Goal: Transaction & Acquisition: Subscribe to service/newsletter

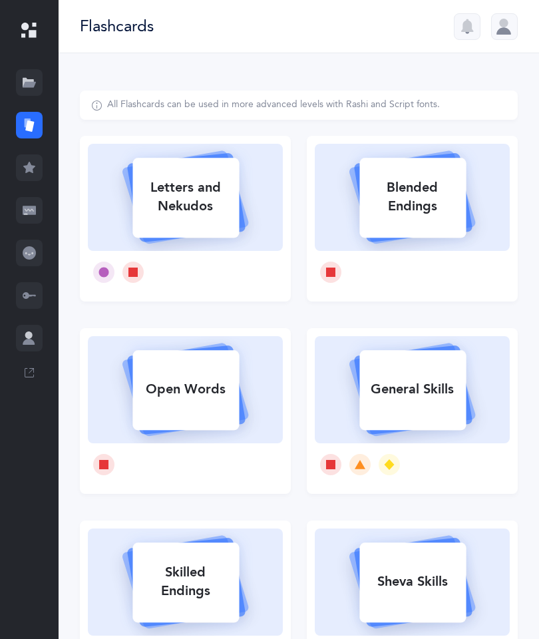
select select
select select "single"
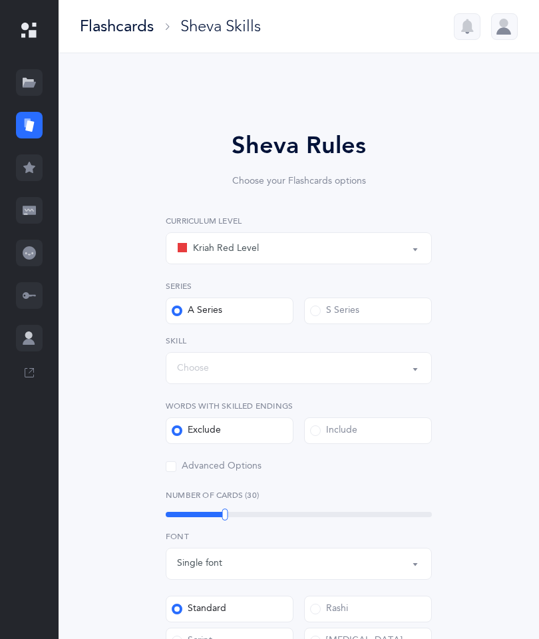
scroll to position [16, 0]
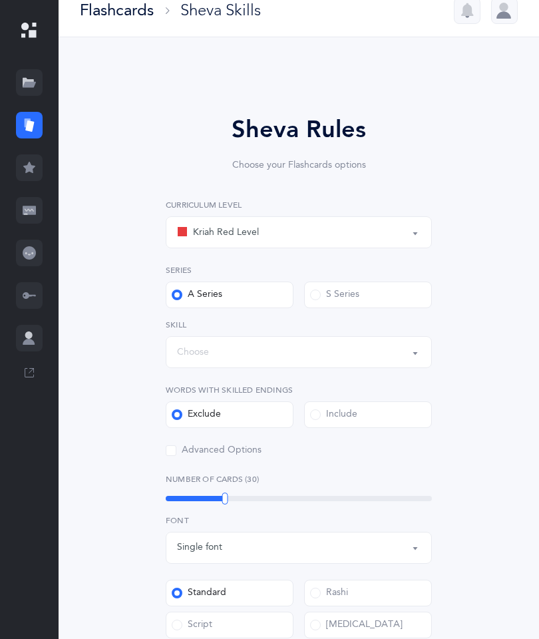
click at [471, 395] on div "Sheva Rules Choose your Flashcards options Kriah Red Level Kriah Orange Level K…" at bounding box center [299, 505] width 438 height 861
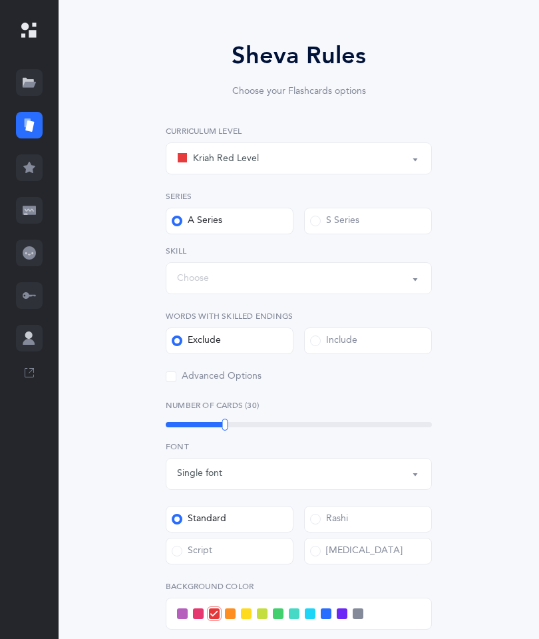
scroll to position [17, 0]
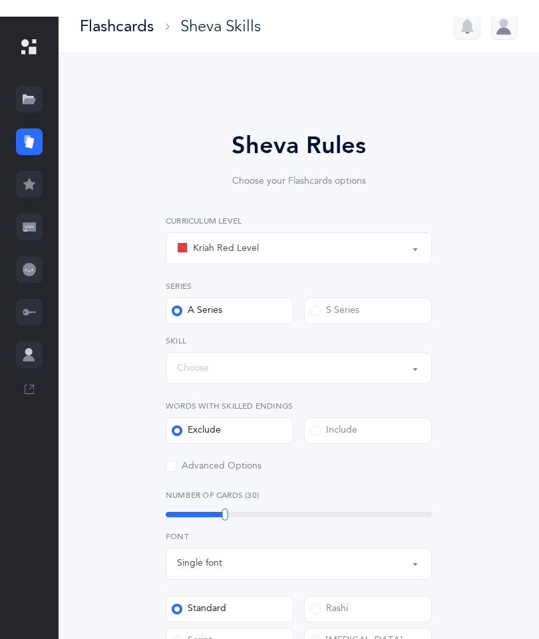
click at [31, 32] on div at bounding box center [29, 30] width 59 height 61
click at [33, 21] on div at bounding box center [29, 30] width 59 height 61
click at [29, 360] on link at bounding box center [29, 338] width 59 height 43
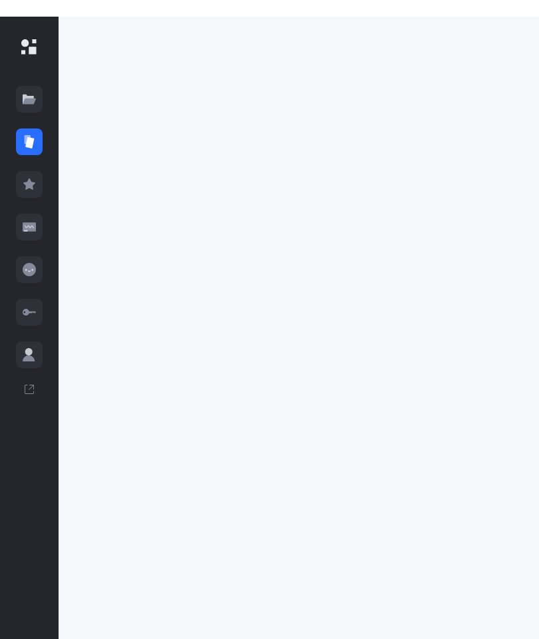
scroll to position [53, 0]
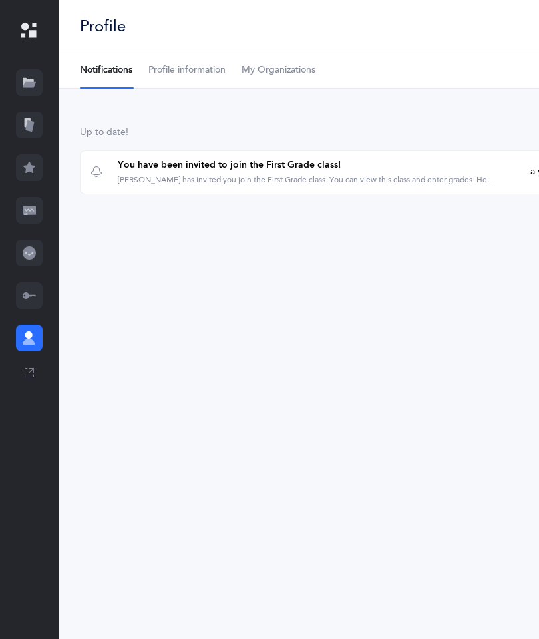
click at [32, 289] on icon at bounding box center [29, 295] width 13 height 13
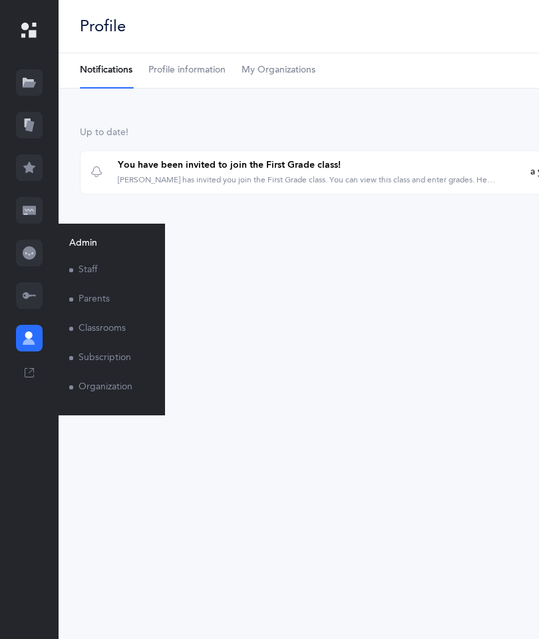
click at [38, 240] on div at bounding box center [29, 253] width 27 height 27
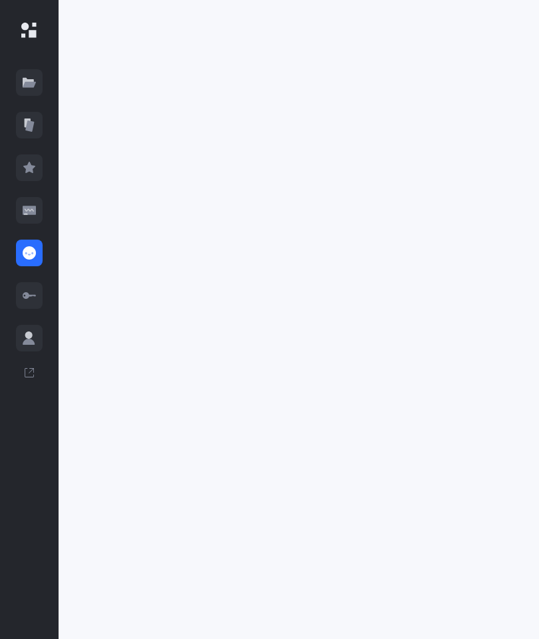
click at [48, 146] on link at bounding box center [29, 167] width 59 height 43
click at [25, 119] on icon at bounding box center [28, 123] width 6 height 9
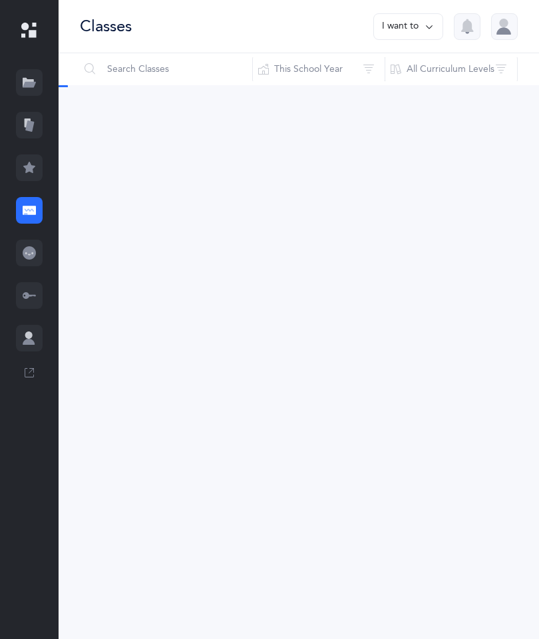
click at [37, 69] on div at bounding box center [29, 82] width 27 height 27
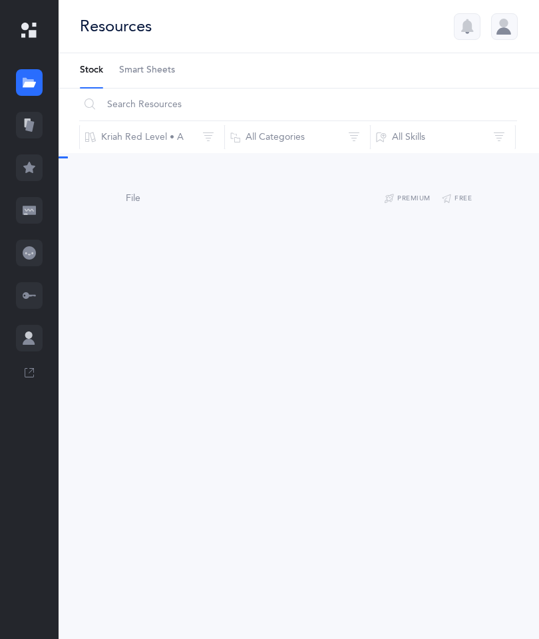
click at [36, 69] on div at bounding box center [29, 82] width 27 height 27
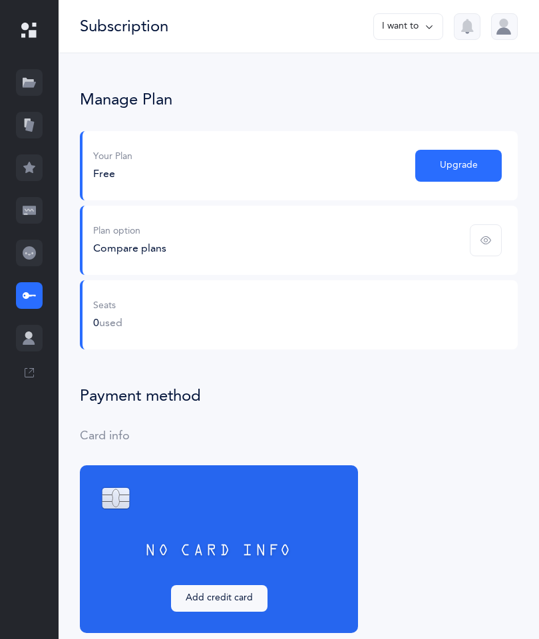
click at [454, 153] on button "Upgrade" at bounding box center [458, 166] width 87 height 32
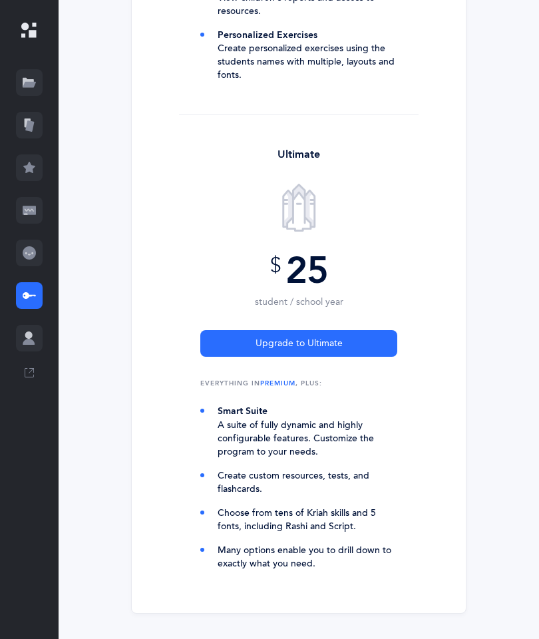
scroll to position [1021, 0]
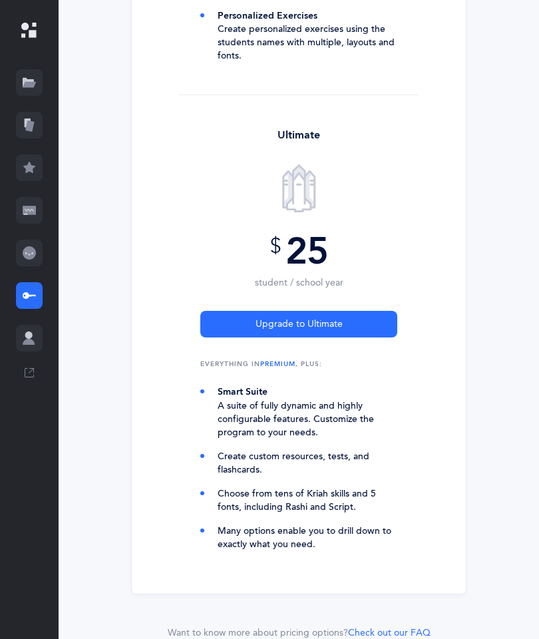
click at [421, 421] on div "Ultimate $ 25 student / school year Upgrade to Ultimate Everything in Premium ,…" at bounding box center [299, 350] width 334 height 466
click at [328, 321] on span "Upgrade to Ultimate" at bounding box center [299, 325] width 87 height 14
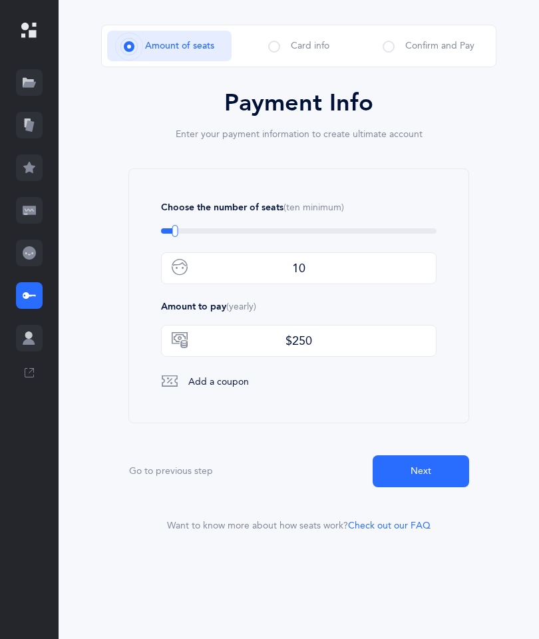
scroll to position [0, 0]
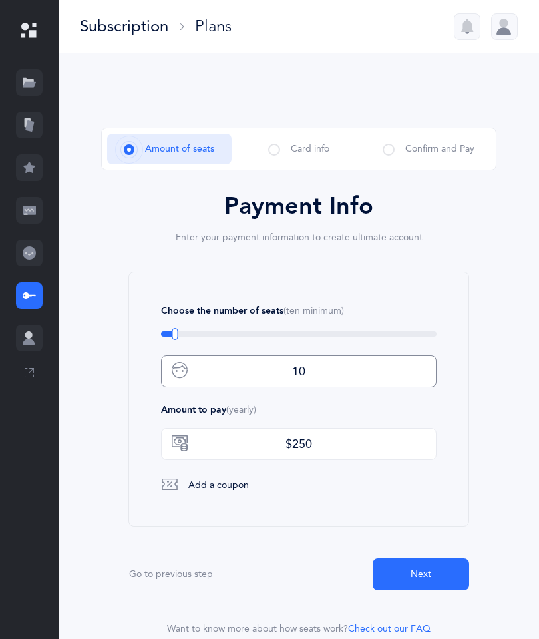
click at [330, 358] on input "10" at bounding box center [299, 372] width 276 height 32
click at [334, 370] on input "10" at bounding box center [299, 372] width 276 height 32
type input "1"
type input "60"
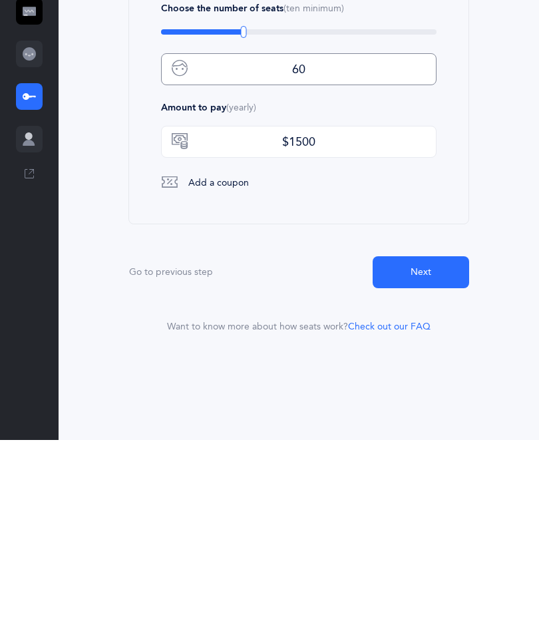
scroll to position [104, 0]
click at [423, 455] on button "Next" at bounding box center [421, 471] width 97 height 32
